Goal: Manage account settings

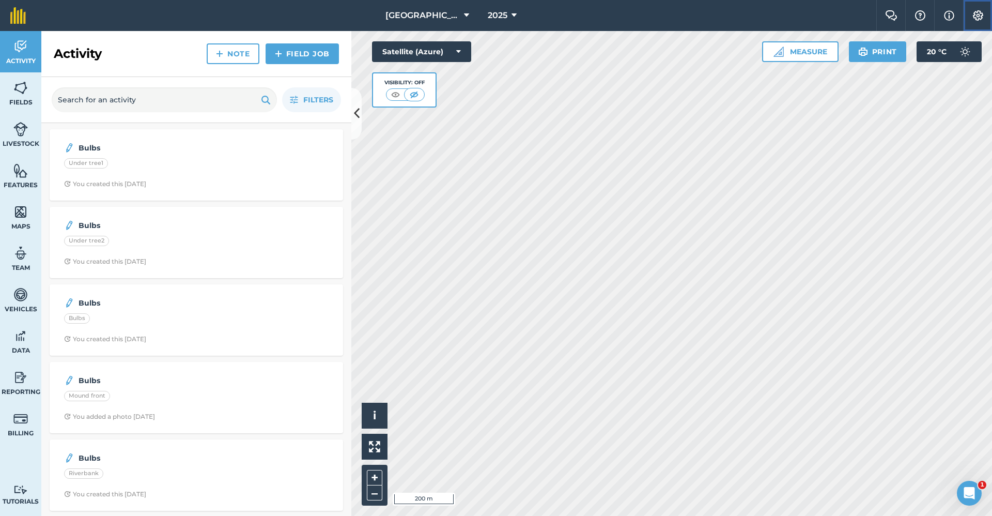
click at [785, 15] on img at bounding box center [978, 15] width 12 height 10
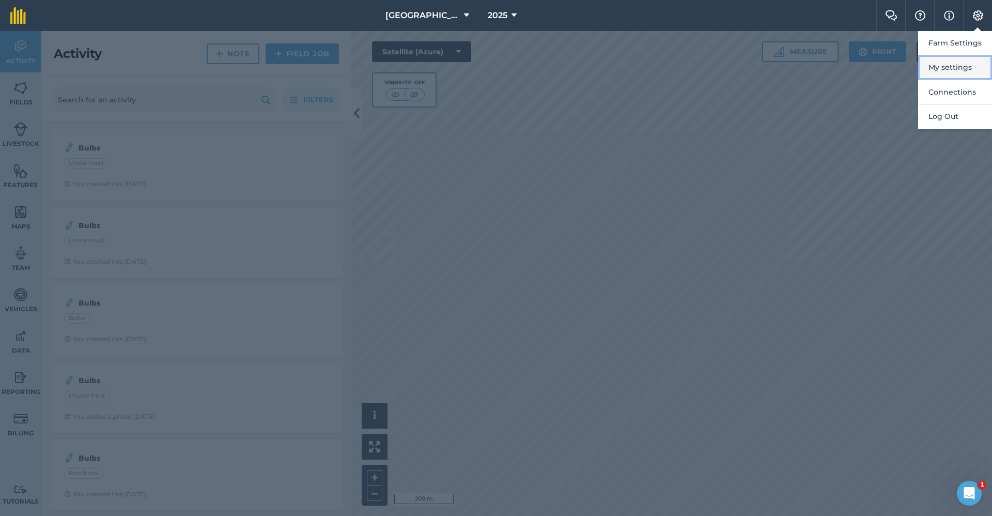
click at [785, 71] on button "My settings" at bounding box center [955, 67] width 74 height 24
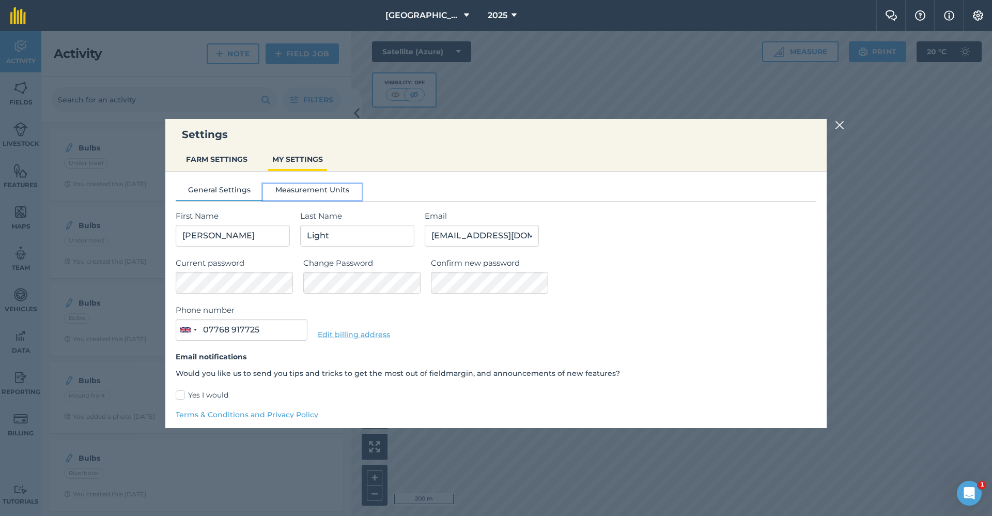
click at [293, 197] on button "Measurement Units" at bounding box center [312, 192] width 99 height 16
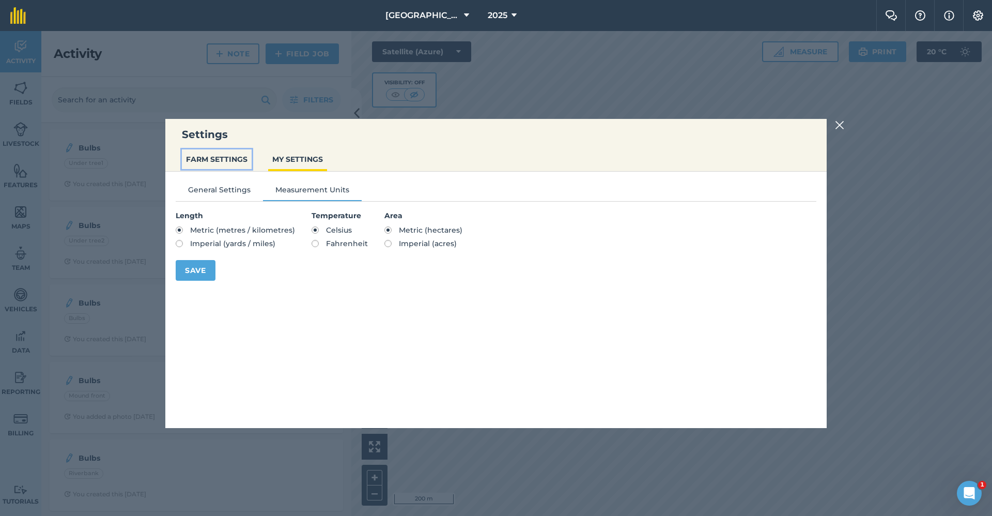
click at [218, 157] on button "FARM SETTINGS" at bounding box center [217, 159] width 70 height 20
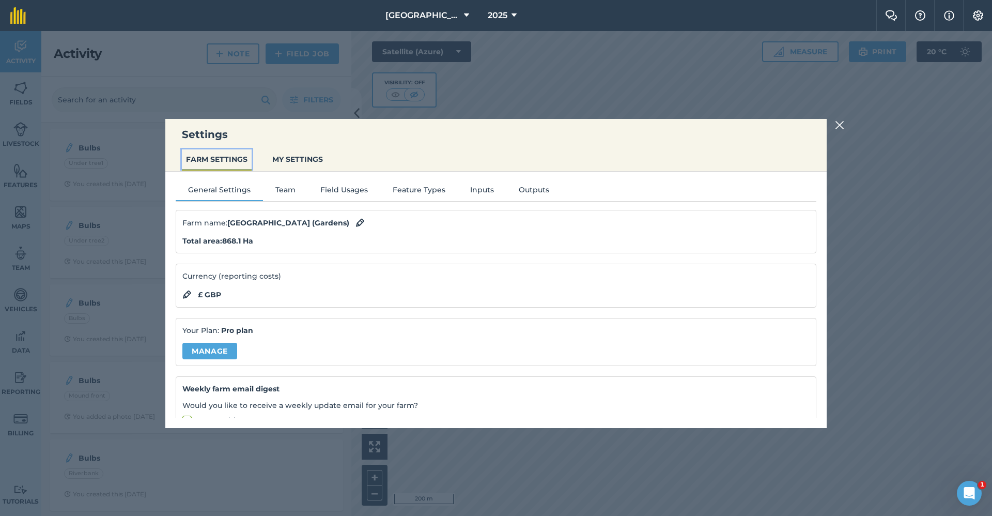
scroll to position [108, 0]
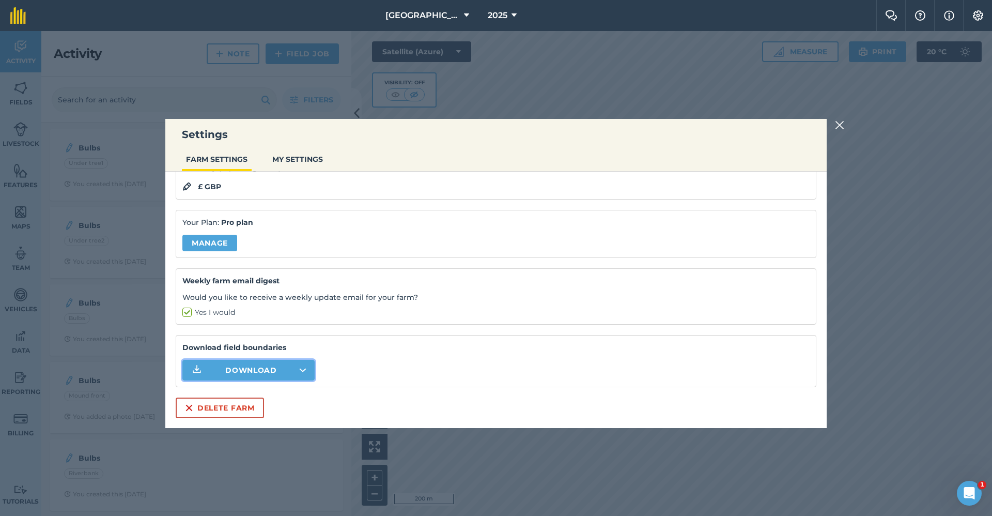
click at [276, 288] on span "Download" at bounding box center [251, 370] width 52 height 10
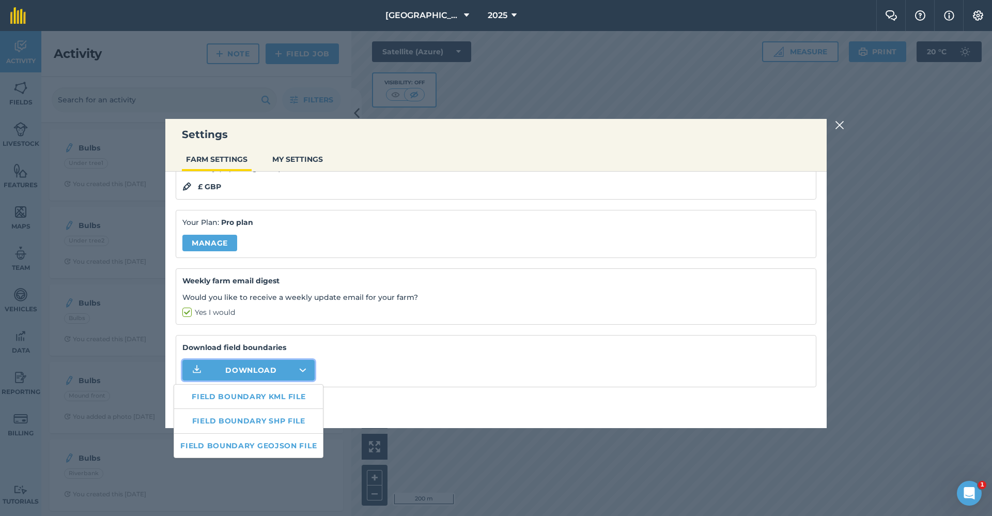
click at [198, 236] on link "Manage" at bounding box center [209, 243] width 55 height 17
